Goal: Check status: Check status

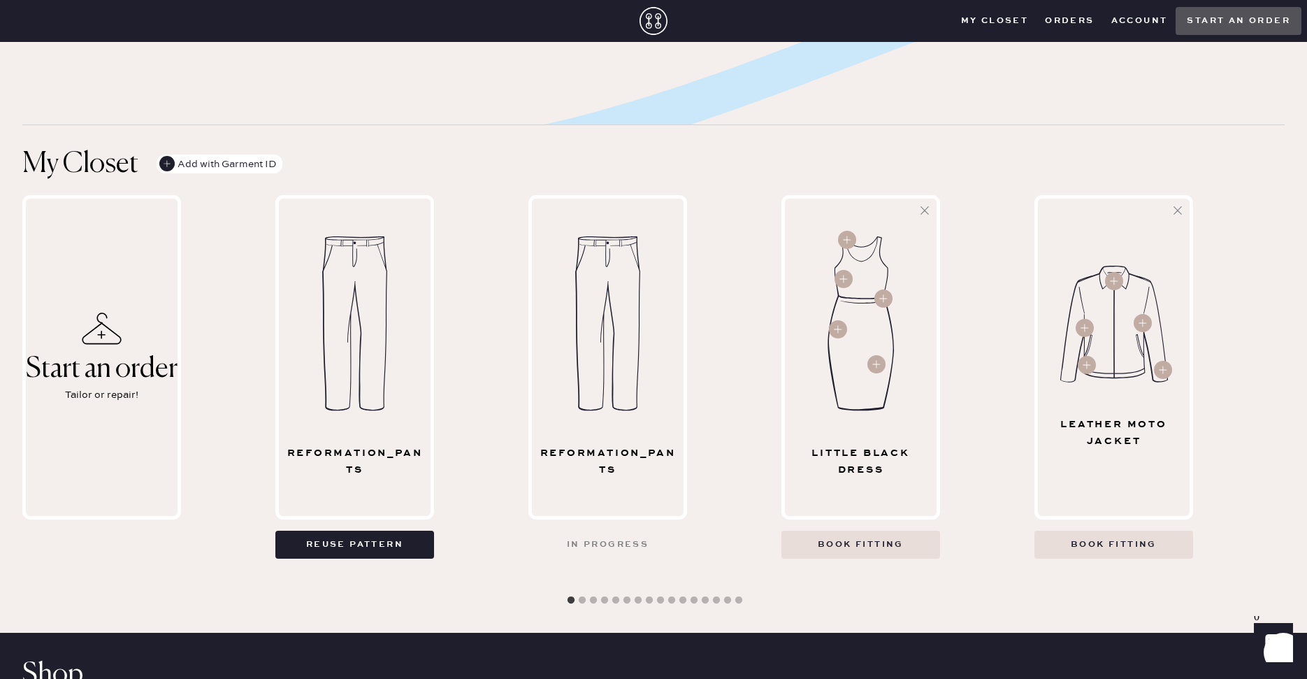
click at [1059, 22] on button "Orders" at bounding box center [1069, 20] width 66 height 21
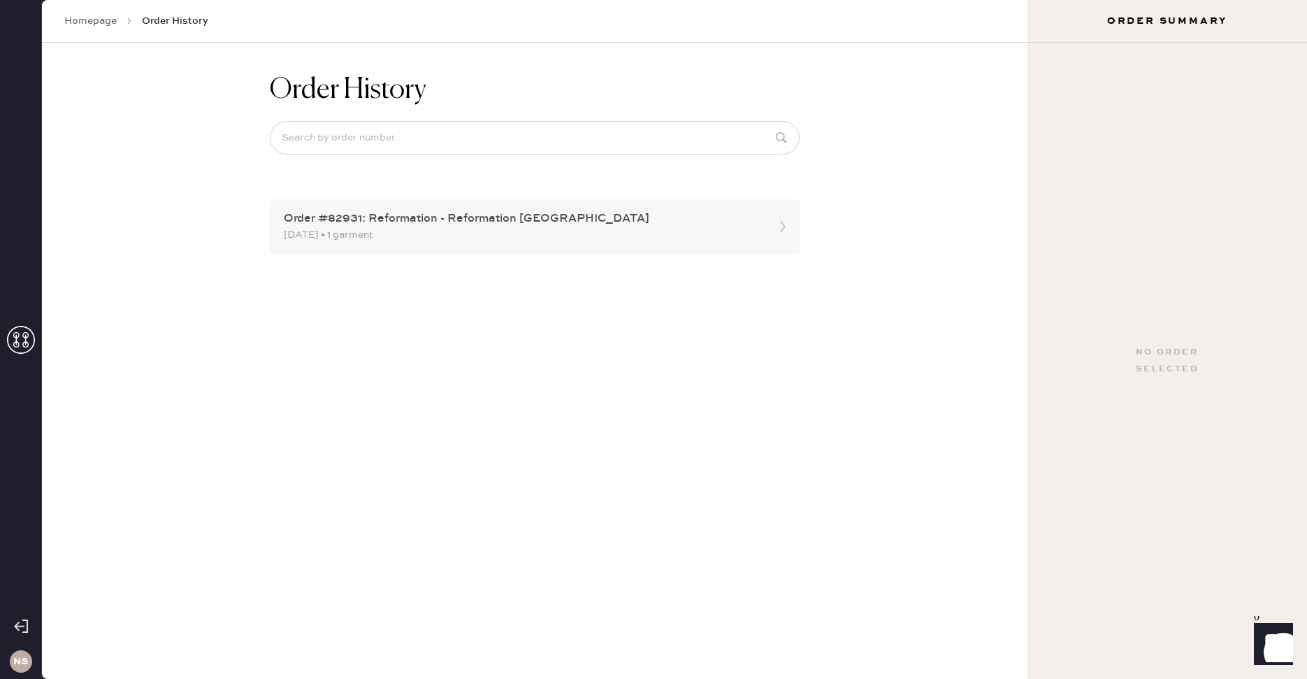
click at [548, 226] on div "Order #82931: Reformation - Reformation [GEOGRAPHIC_DATA]" at bounding box center [522, 218] width 477 height 17
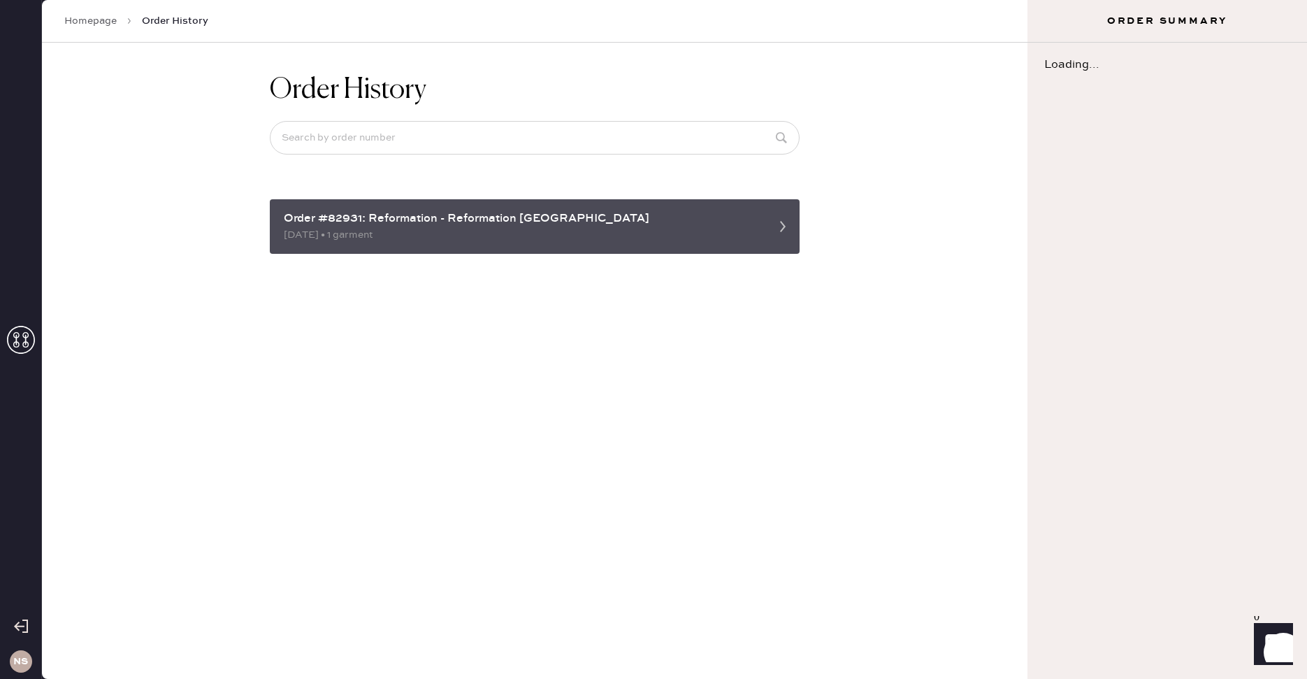
drag, startPoint x: 708, startPoint y: 217, endPoint x: 726, endPoint y: 219, distance: 18.4
click at [708, 217] on div "Order #82931: Reformation - Reformation [GEOGRAPHIC_DATA]" at bounding box center [522, 218] width 477 height 17
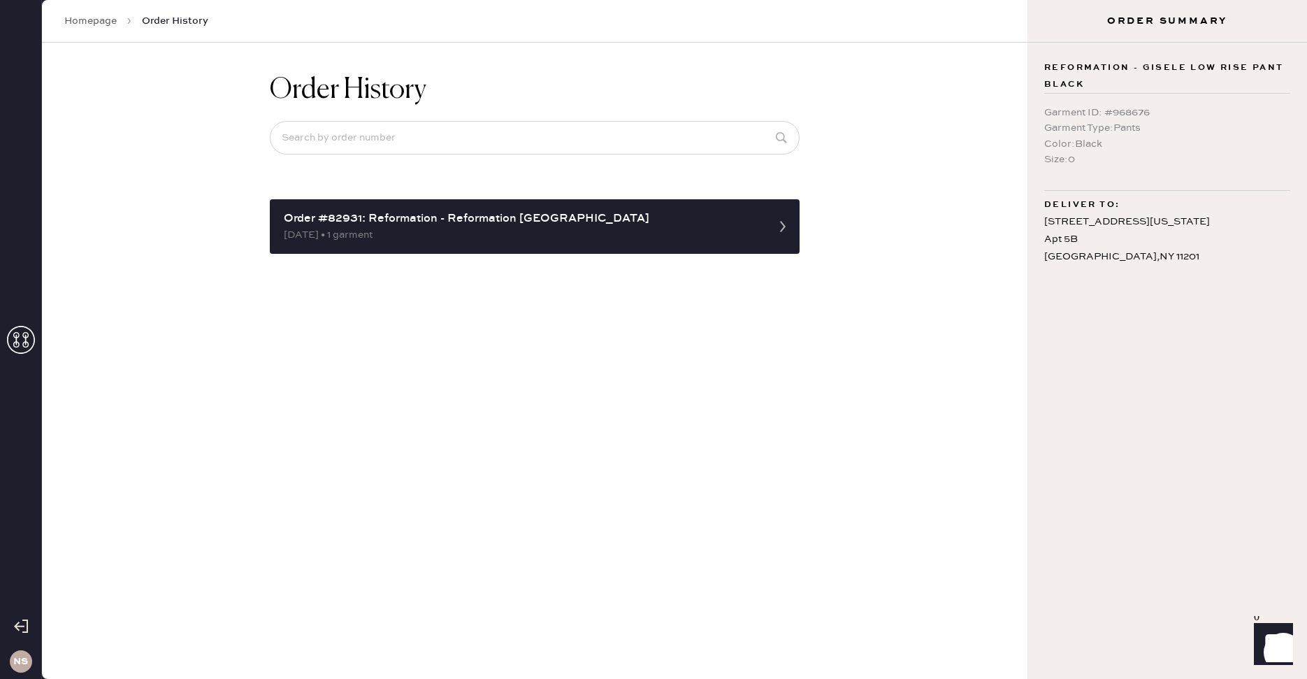
click at [806, 235] on div "Order History Order #82931: Reformation - Reformation [GEOGRAPHIC_DATA] [DATE] …" at bounding box center [535, 164] width 552 height 242
click at [98, 20] on link "Homepage" at bounding box center [90, 21] width 52 height 14
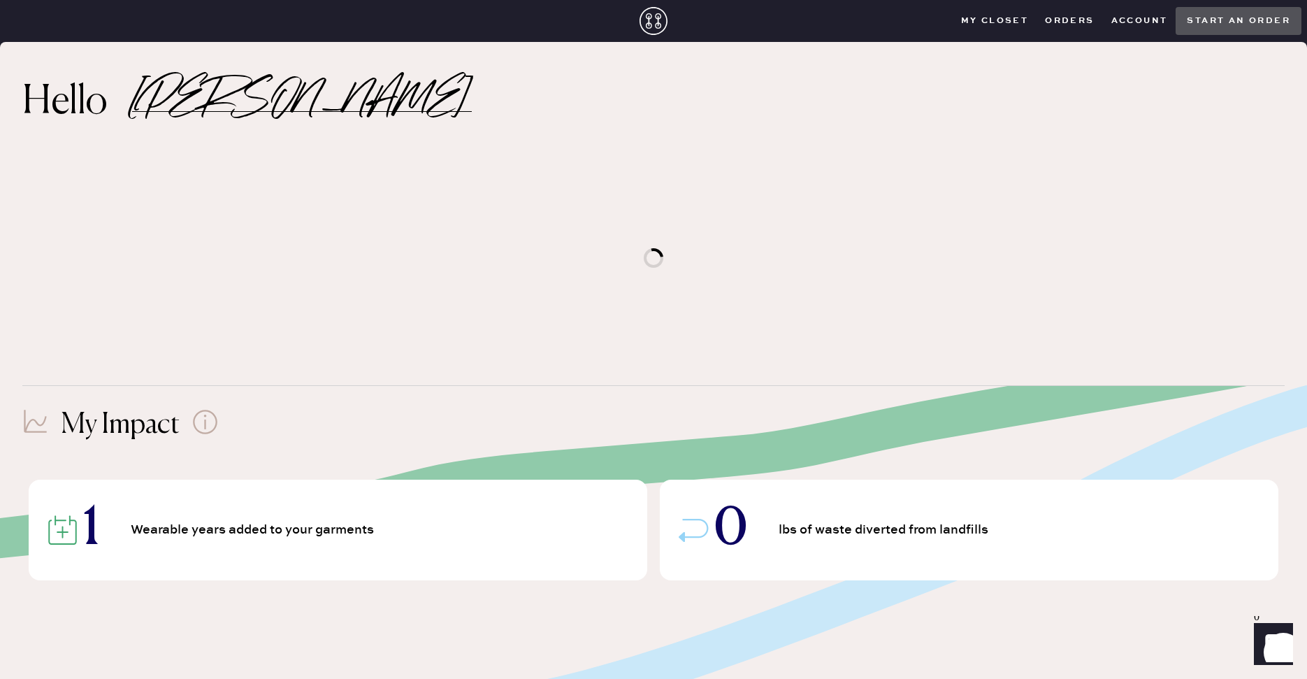
click at [1004, 20] on closet "My Closet" at bounding box center [994, 20] width 85 height 21
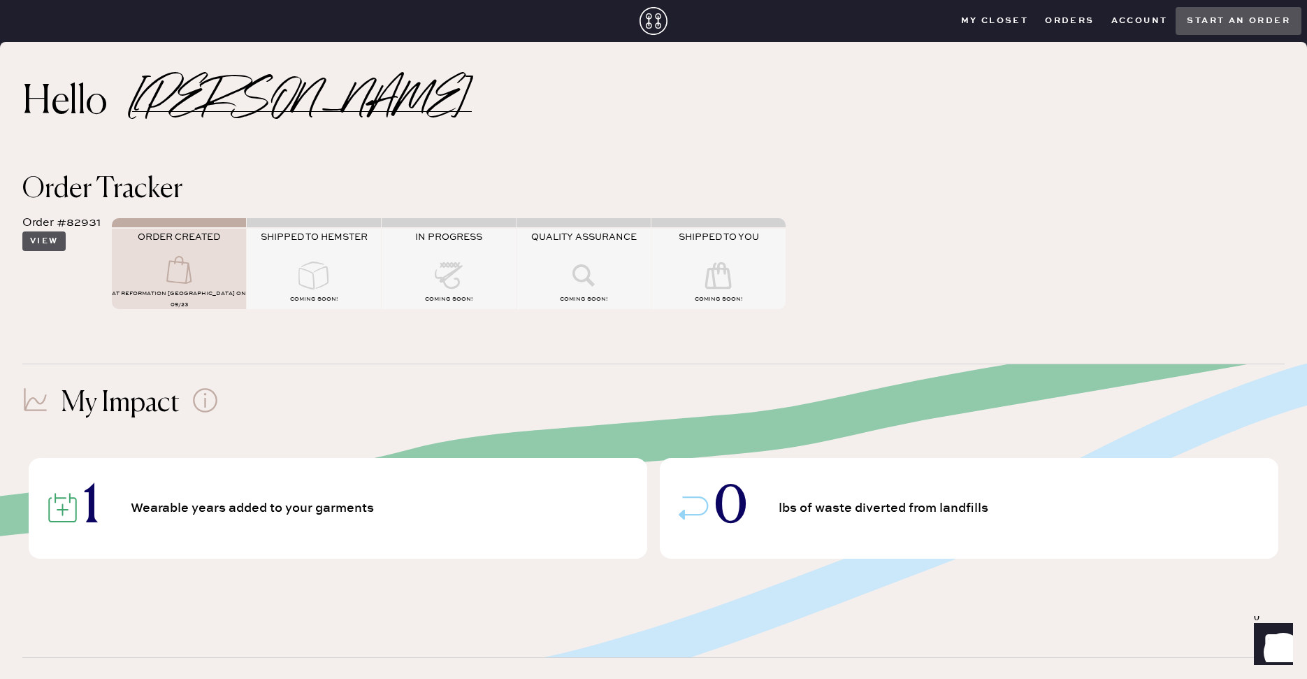
click at [45, 240] on button "View" at bounding box center [43, 241] width 43 height 20
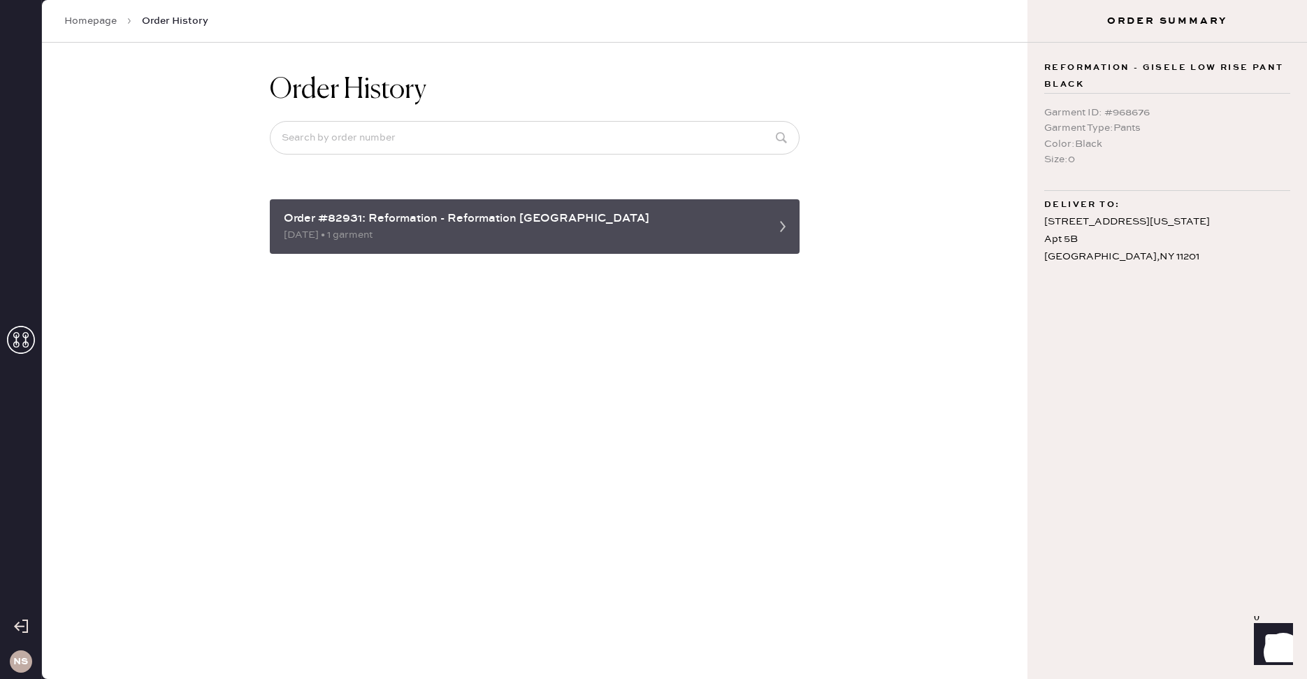
click at [502, 222] on div "Order #82931: Reformation - Reformation [GEOGRAPHIC_DATA]" at bounding box center [522, 218] width 477 height 17
